Goal: Information Seeking & Learning: Check status

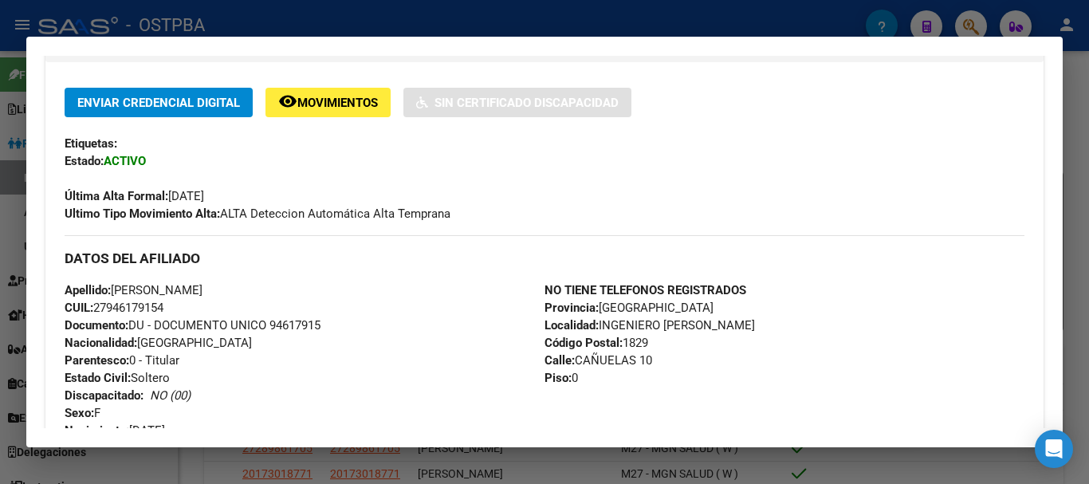
scroll to position [399, 0]
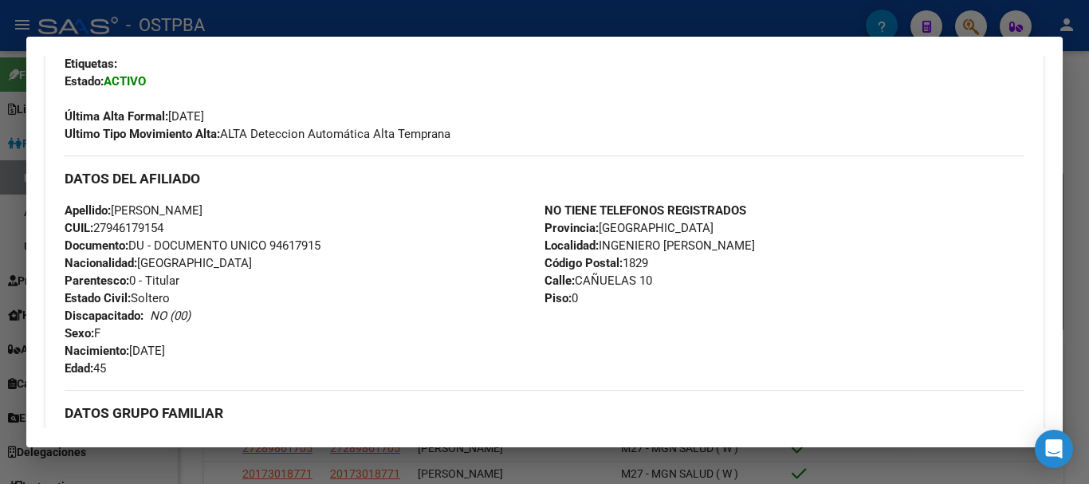
click at [286, 248] on span "Documento: DU - DOCUMENTO UNICO 94617915" at bounding box center [193, 245] width 256 height 14
copy span "94617915"
click at [561, 144] on div "Enviar Credencial Digital remove_red_eye Movimientos Sin Certificado Discapacid…" at bounding box center [545, 288] width 960 height 561
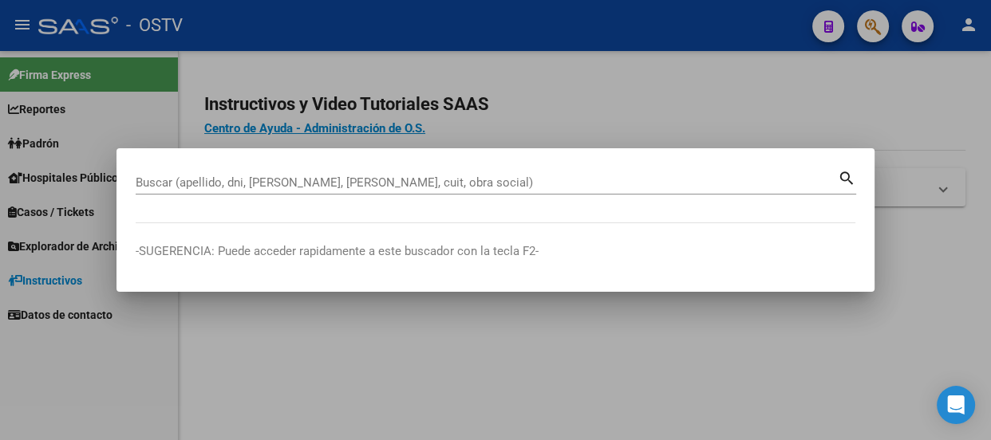
paste input "27434740040"
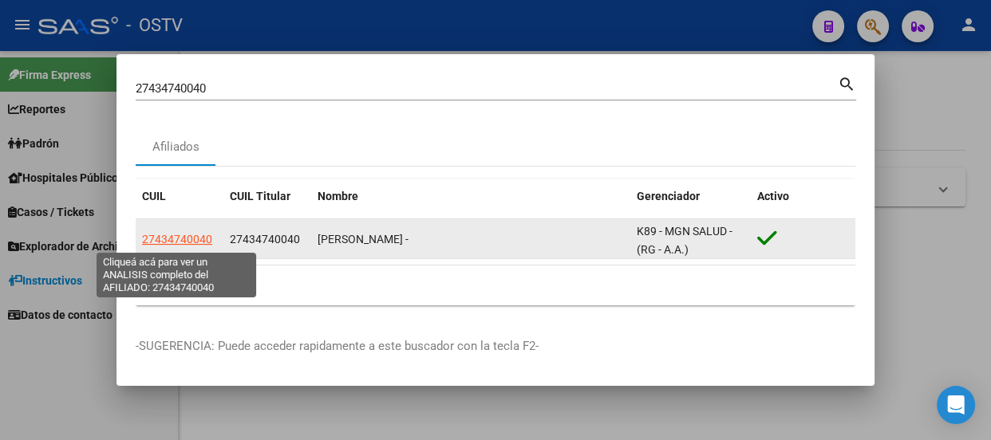
click at [189, 242] on span "27434740040" at bounding box center [177, 239] width 70 height 13
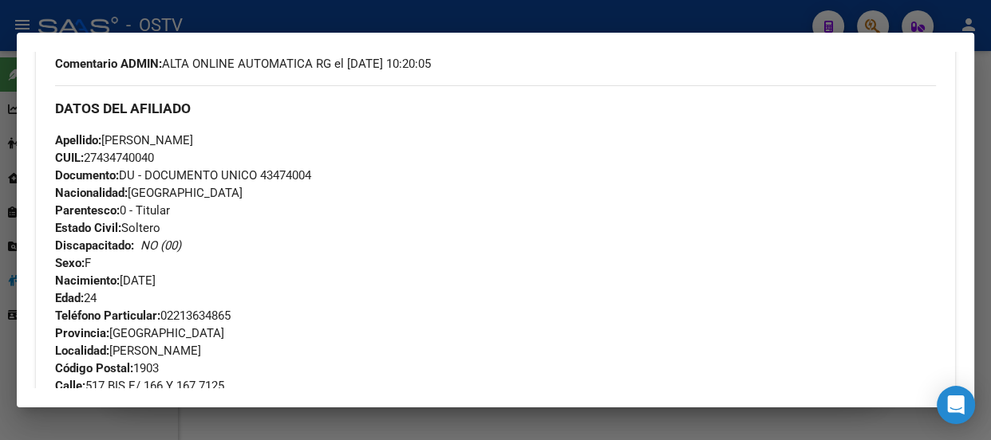
scroll to position [419, 0]
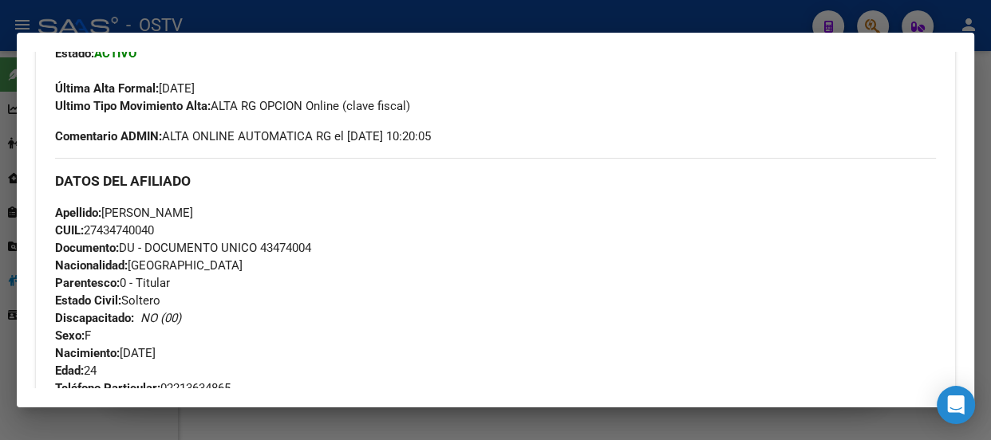
click at [153, 26] on div at bounding box center [495, 220] width 991 height 440
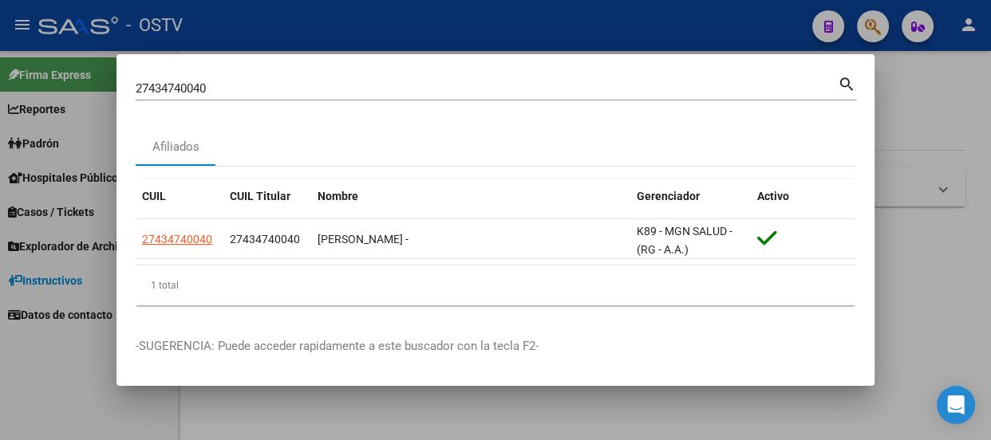
click at [200, 87] on input "27434740040" at bounding box center [487, 88] width 702 height 14
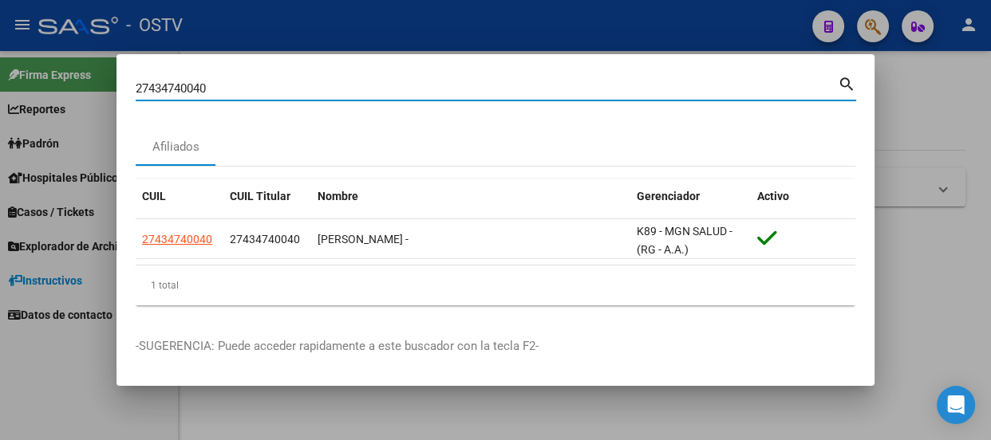
click at [200, 87] on input "27434740040" at bounding box center [487, 88] width 702 height 14
paste input "378078143"
type input "27378078143"
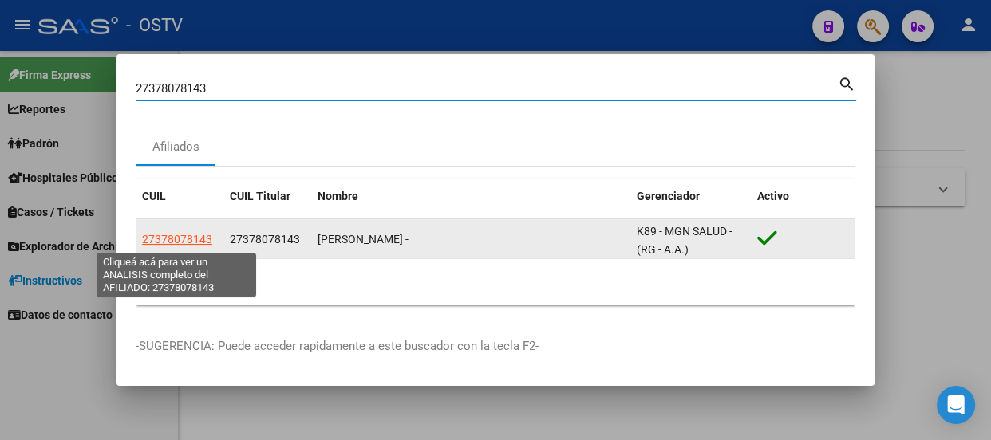
click at [185, 236] on span "27378078143" at bounding box center [177, 239] width 70 height 13
type textarea "27378078143"
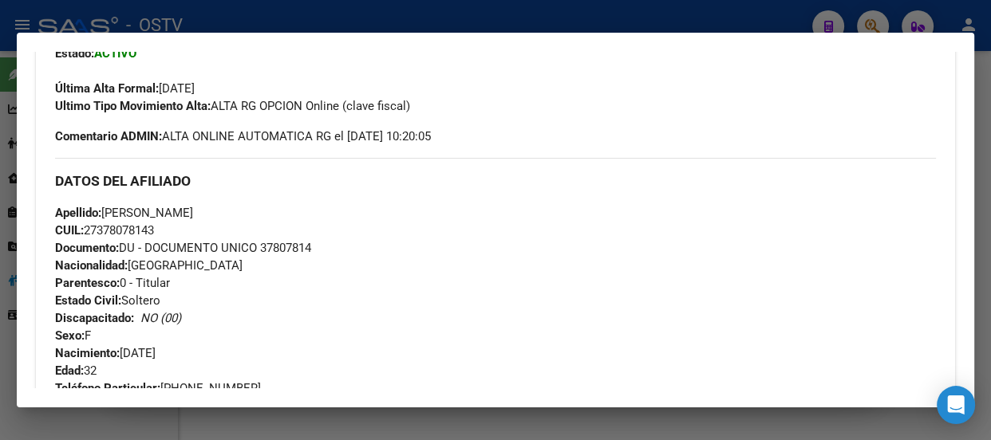
click at [360, 16] on div at bounding box center [495, 220] width 991 height 440
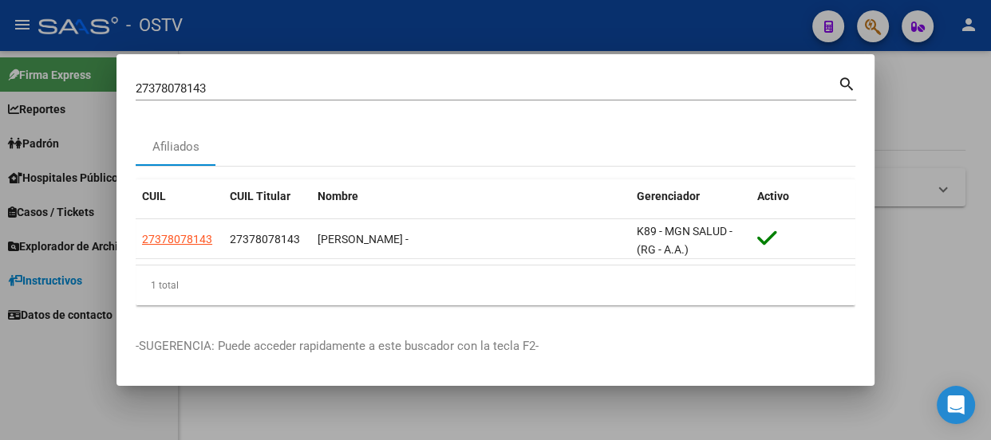
click at [330, 96] on div "27378078143 Buscar (apellido, dni, cuil, nro traspaso, cuit, obra social)" at bounding box center [487, 89] width 702 height 24
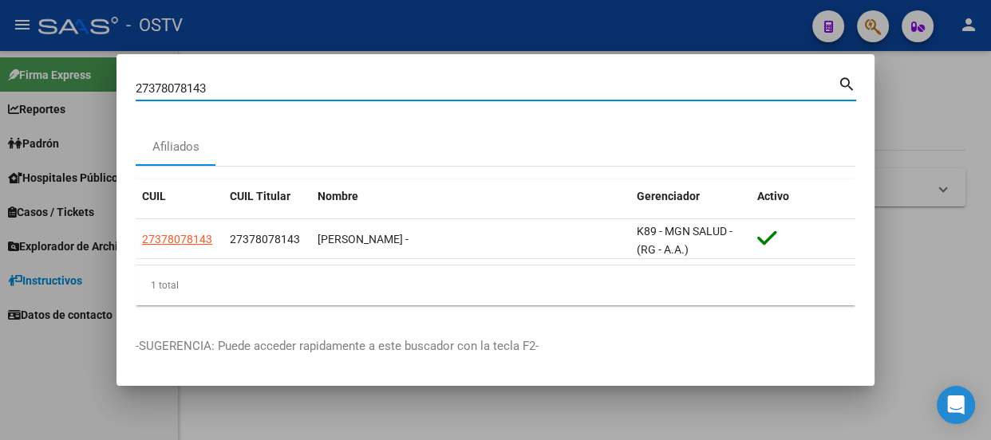
click at [335, 81] on input "27378078143" at bounding box center [487, 88] width 702 height 14
paste input "9265755"
type input "29265755"
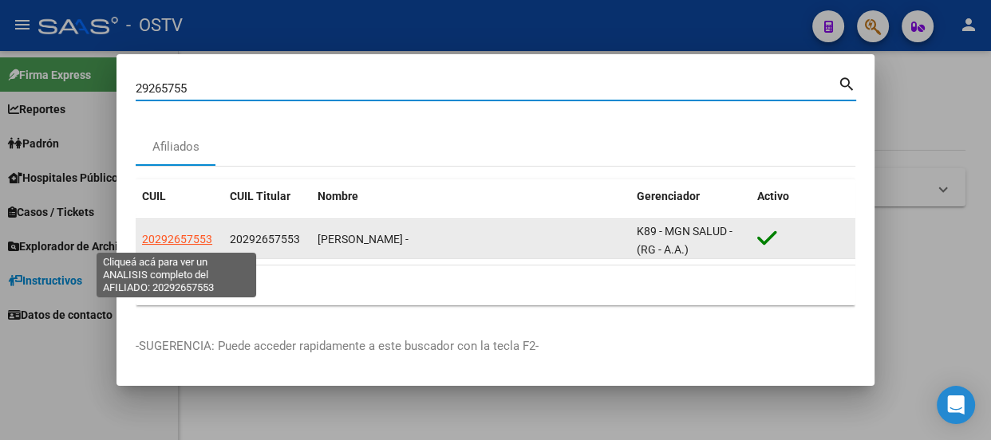
click at [198, 237] on span "20292657553" at bounding box center [177, 239] width 70 height 13
type textarea "20292657553"
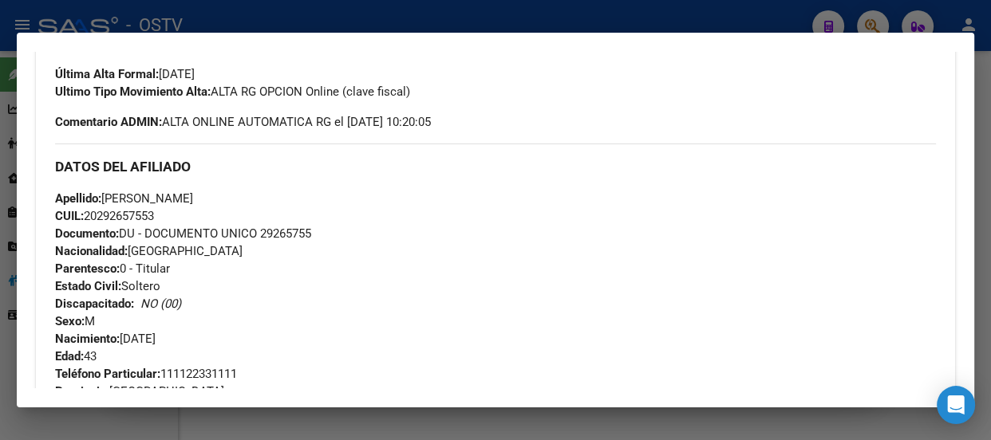
scroll to position [435, 0]
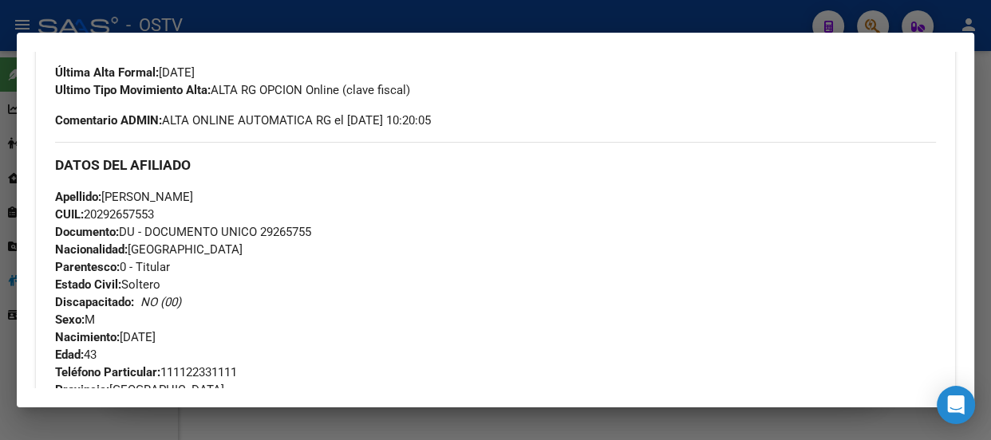
click at [320, 250] on div "Apellido: BRANDAN JAVIER ANTONIO CUIL: 20292657553 Documento: DU - DOCUMENTO UN…" at bounding box center [495, 275] width 880 height 175
click at [216, 24] on div at bounding box center [495, 220] width 991 height 440
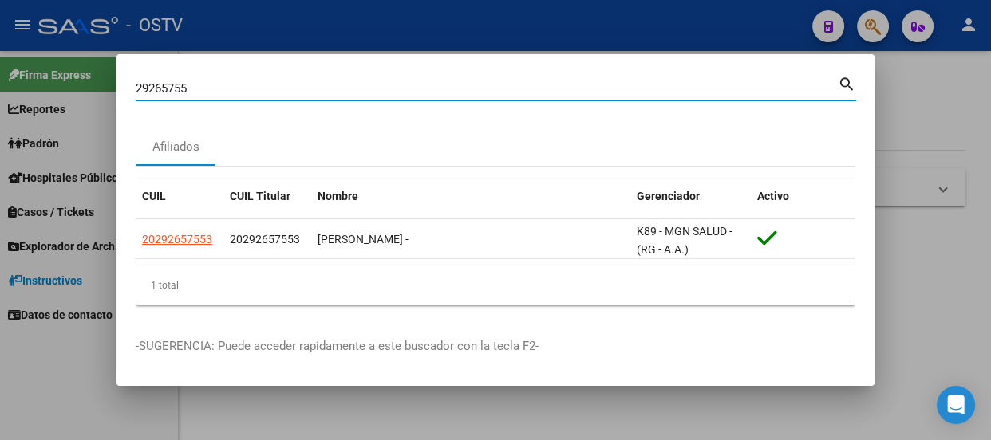
click at [228, 87] on input "29265755" at bounding box center [487, 88] width 702 height 14
click at [228, 86] on input "29265755" at bounding box center [487, 88] width 702 height 14
paste input "40009536"
type input "40009536"
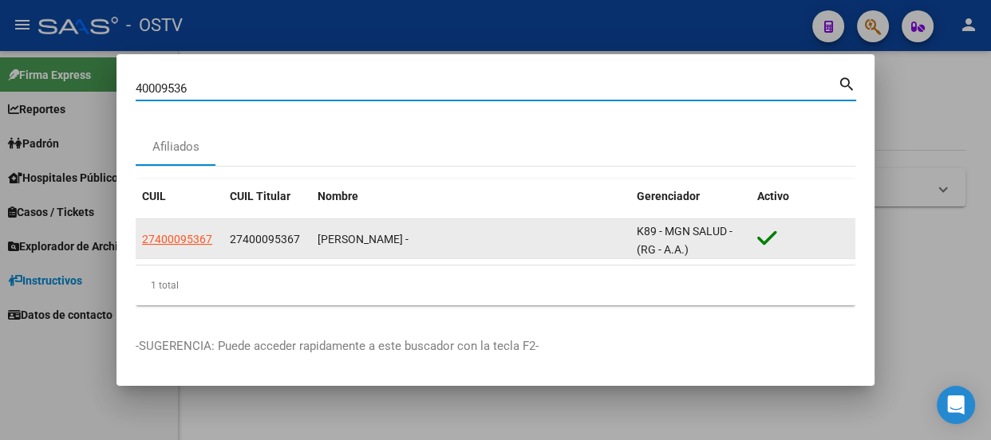
click at [163, 242] on span "27400095367" at bounding box center [177, 239] width 70 height 13
type textarea "27400095367"
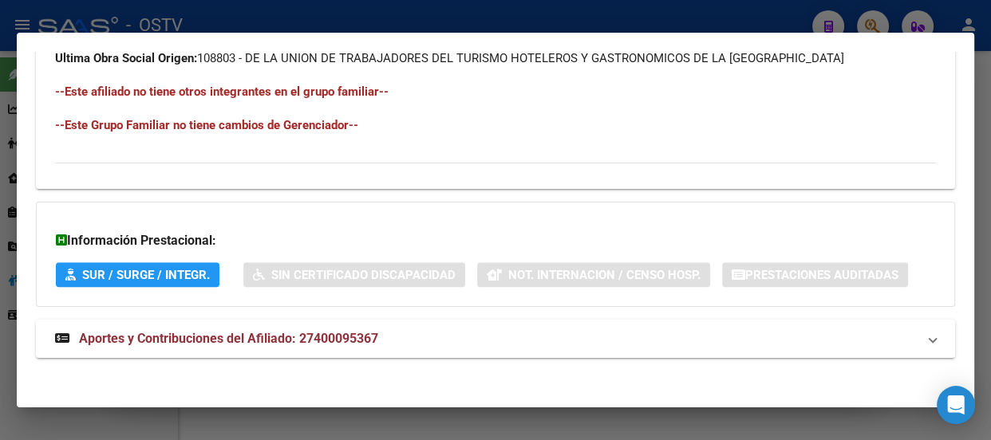
scroll to position [988, 0]
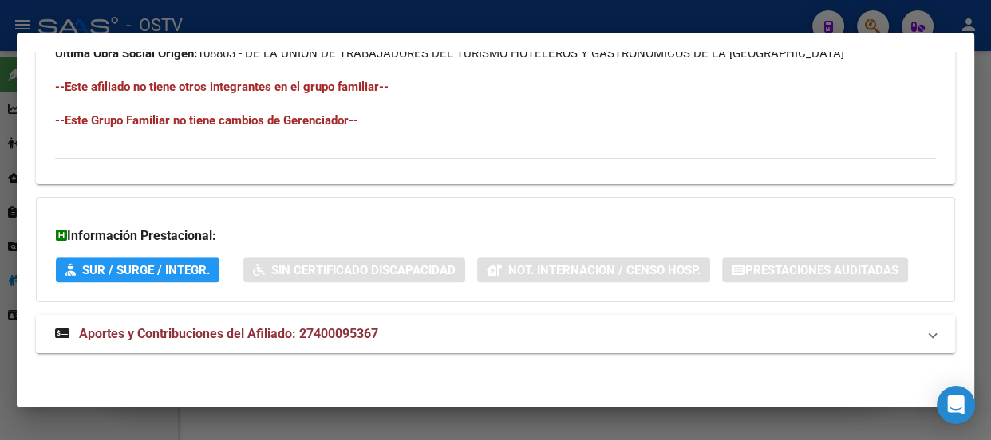
click at [344, 317] on mat-expansion-panel-header "Aportes y Contribuciones del Afiliado: 27400095367" at bounding box center [495, 334] width 919 height 38
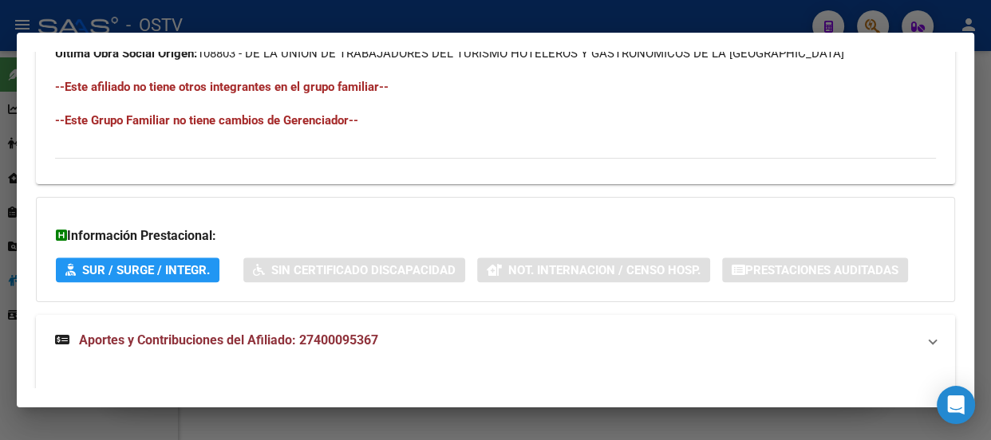
click at [360, 333] on span "Aportes y Contribuciones del Afiliado: 27400095367" at bounding box center [228, 340] width 299 height 15
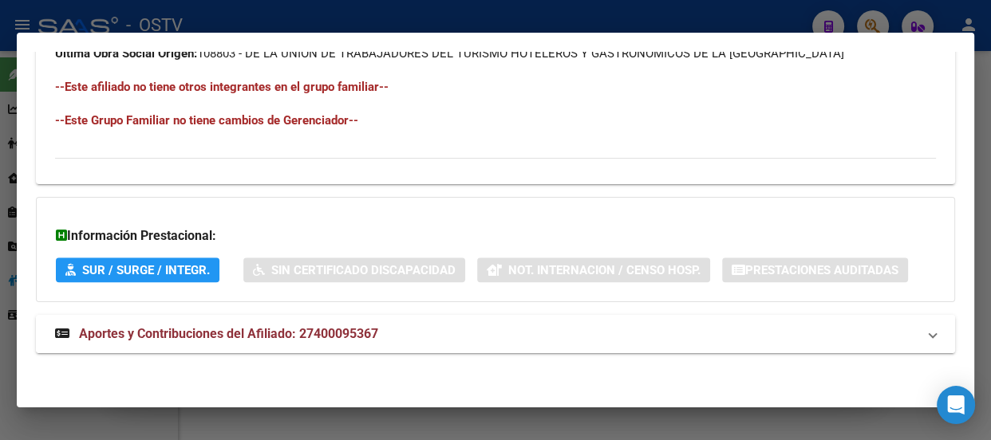
click at [372, 320] on mat-expansion-panel-header "Aportes y Contribuciones del Afiliado: 27400095367" at bounding box center [495, 334] width 919 height 38
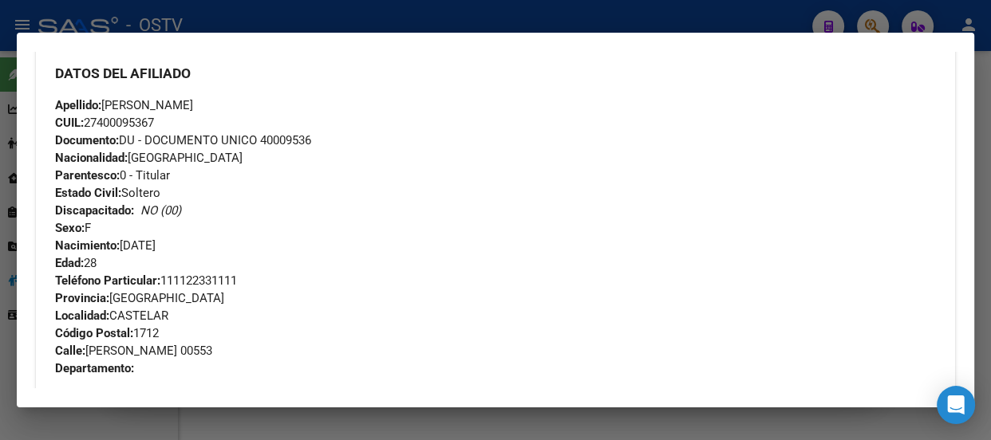
scroll to position [446, 0]
